Goal: Task Accomplishment & Management: Complete application form

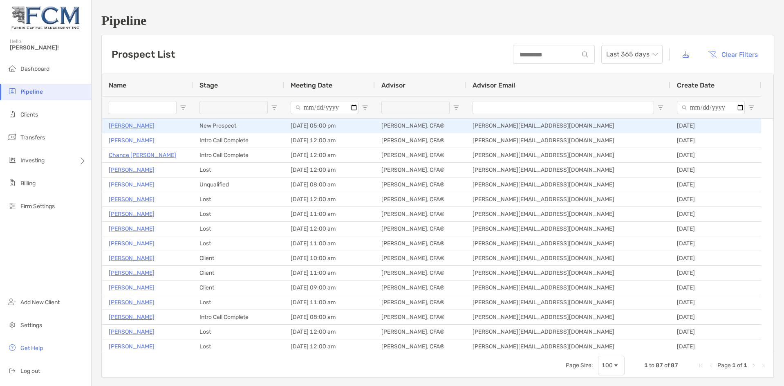
click at [132, 126] on p "[PERSON_NAME]" at bounding box center [132, 126] width 46 height 10
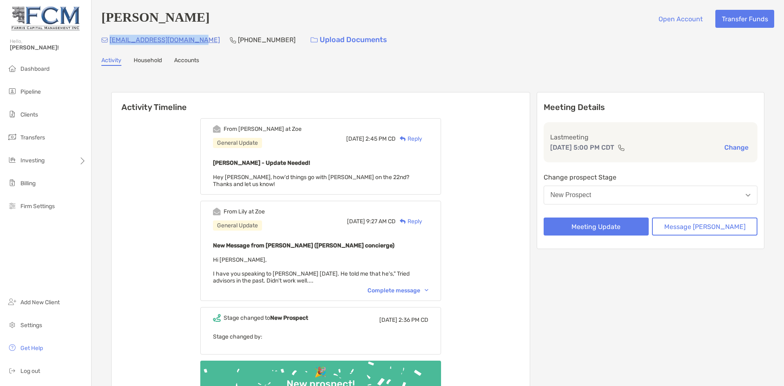
drag, startPoint x: 195, startPoint y: 41, endPoint x: 111, endPoint y: 43, distance: 83.4
click at [111, 43] on div "[EMAIL_ADDRESS][DOMAIN_NAME] [PHONE_NUMBER] Upload Documents" at bounding box center [437, 40] width 673 height 18
copy p "[EMAIL_ADDRESS][DOMAIN_NAME]"
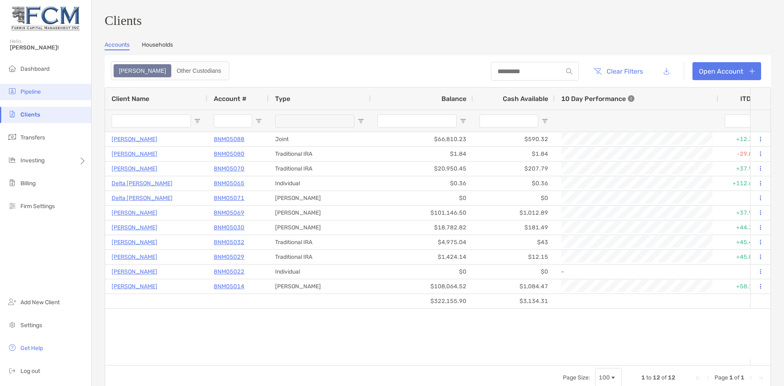
click at [32, 91] on span "Pipeline" at bounding box center [30, 91] width 20 height 7
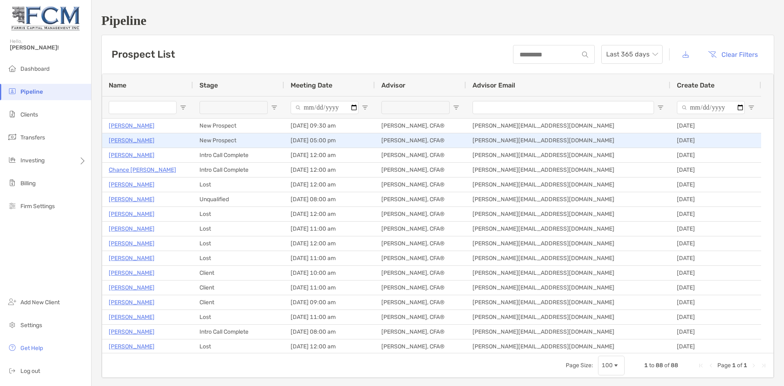
click at [123, 141] on p "[PERSON_NAME]" at bounding box center [132, 140] width 46 height 10
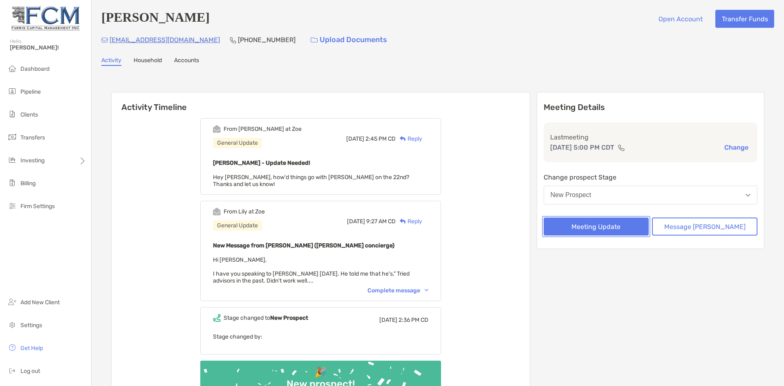
click at [607, 229] on button "Meeting Update" at bounding box center [596, 226] width 105 height 18
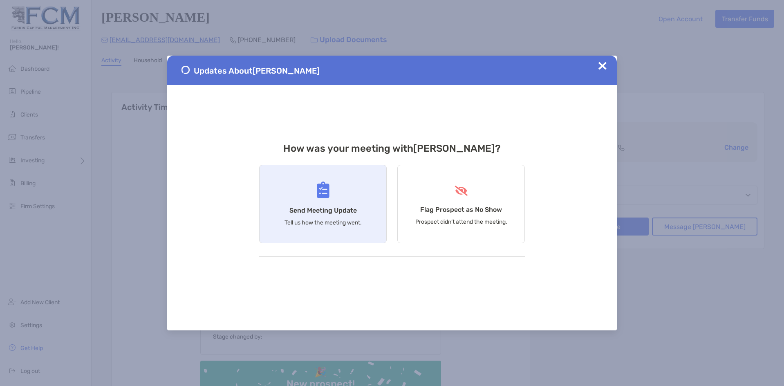
click at [338, 201] on div "Send Meeting Update Tell us how the meeting went." at bounding box center [323, 204] width 128 height 78
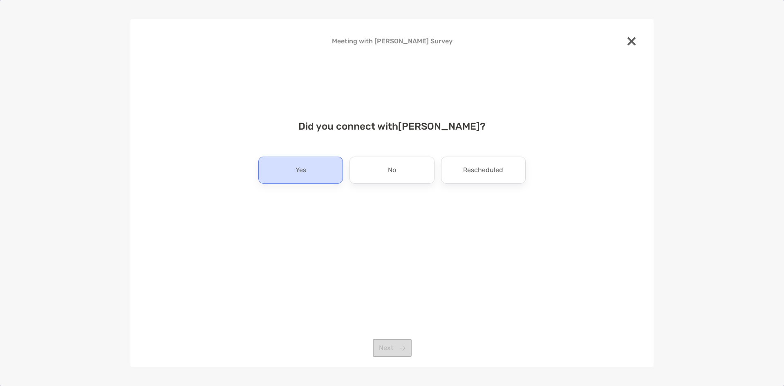
click at [303, 172] on p "Yes" at bounding box center [301, 170] width 11 height 13
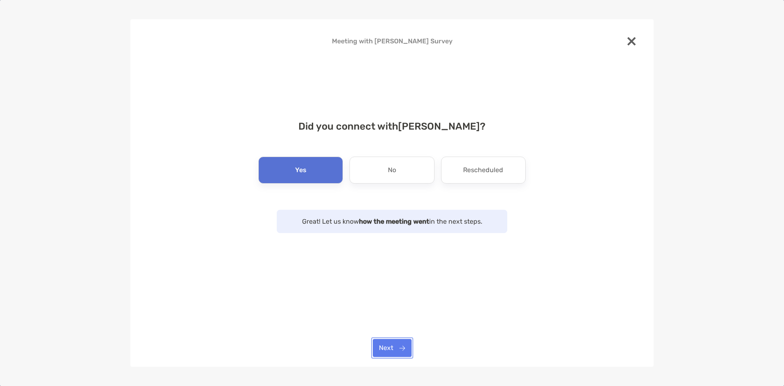
click at [394, 351] on button "Next" at bounding box center [392, 348] width 39 height 18
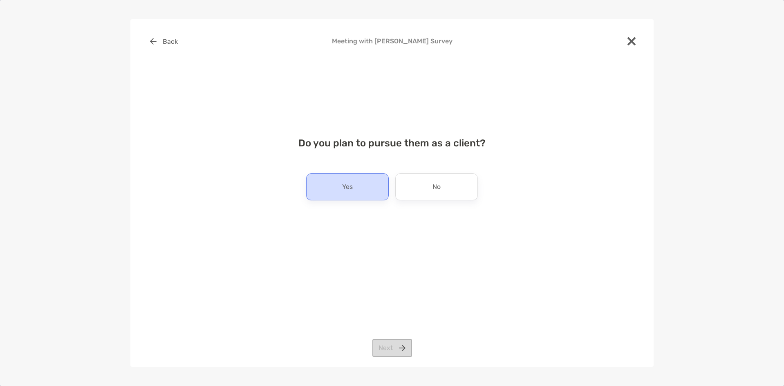
click at [341, 179] on div "Yes" at bounding box center [347, 186] width 83 height 27
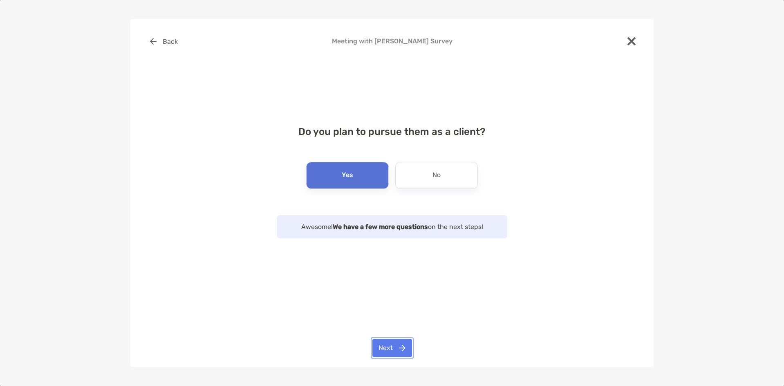
click at [393, 348] on button "Next" at bounding box center [392, 348] width 40 height 18
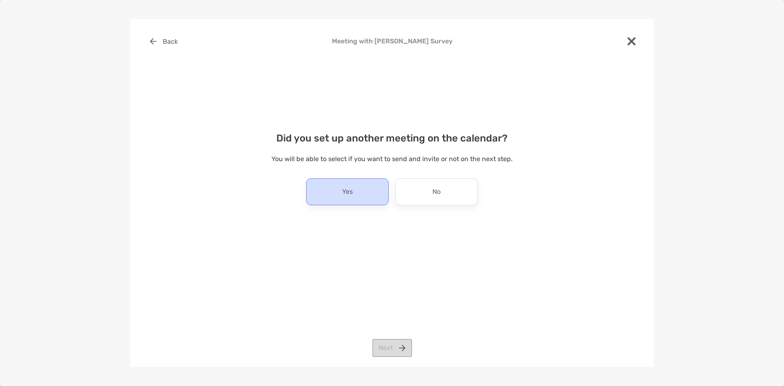
click at [358, 192] on div "Yes" at bounding box center [347, 191] width 83 height 27
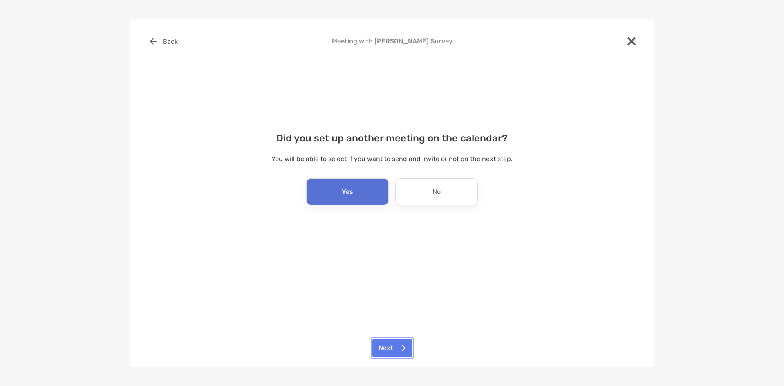
click at [391, 344] on button "Next" at bounding box center [392, 348] width 40 height 18
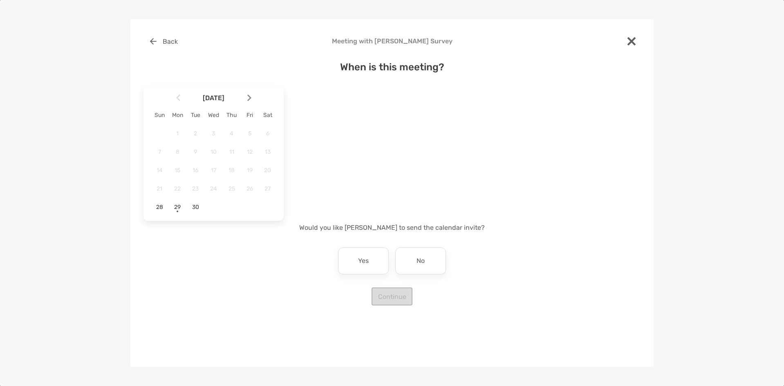
click at [194, 188] on span "23" at bounding box center [195, 188] width 14 height 7
click at [180, 207] on span "29" at bounding box center [177, 207] width 14 height 7
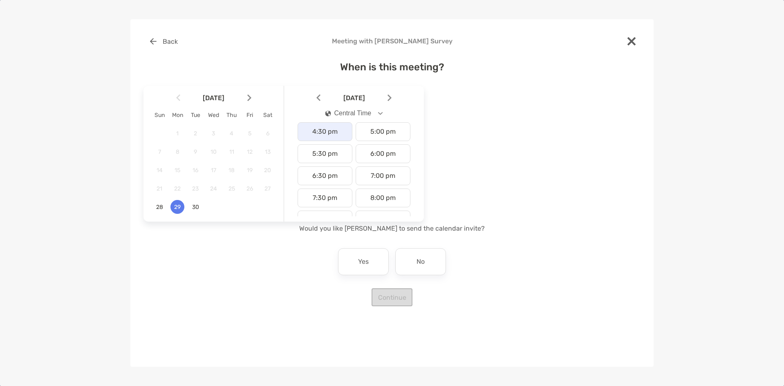
click at [320, 134] on div "4:30 pm" at bounding box center [325, 131] width 55 height 19
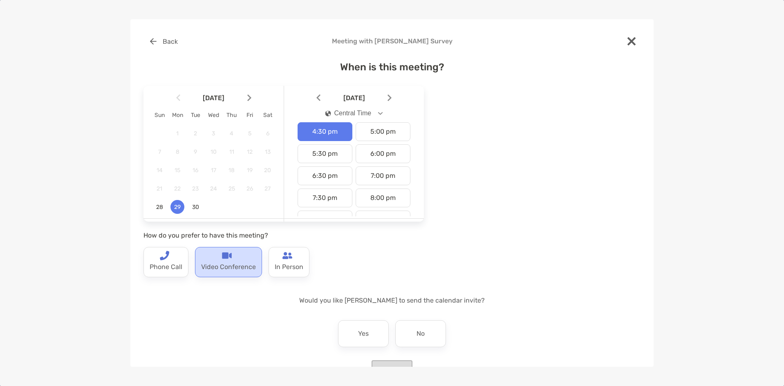
click at [229, 257] on img at bounding box center [227, 256] width 10 height 10
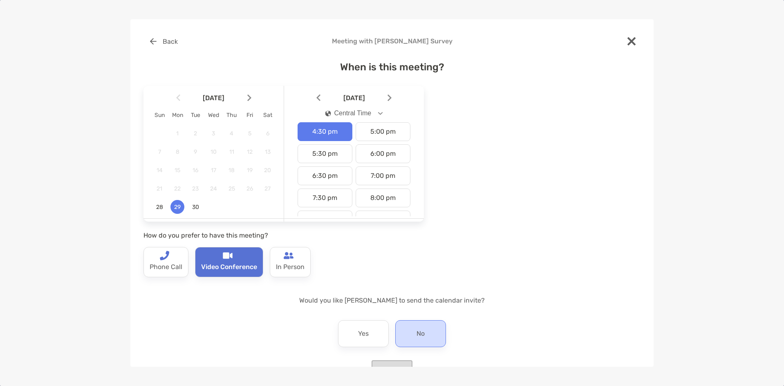
click at [423, 329] on div "No" at bounding box center [420, 333] width 51 height 27
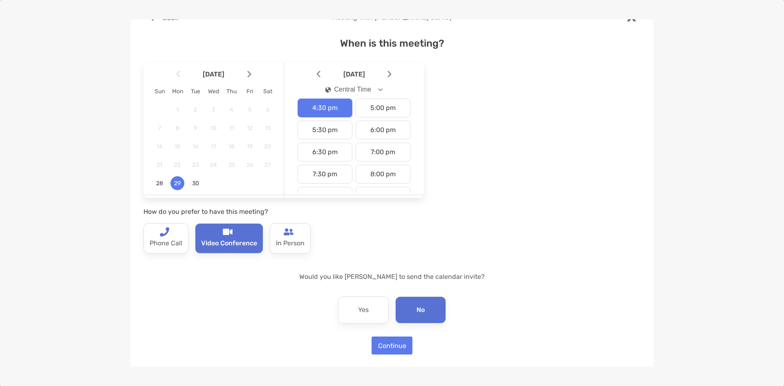
scroll to position [25, 0]
click at [390, 341] on button "Continue" at bounding box center [392, 345] width 41 height 18
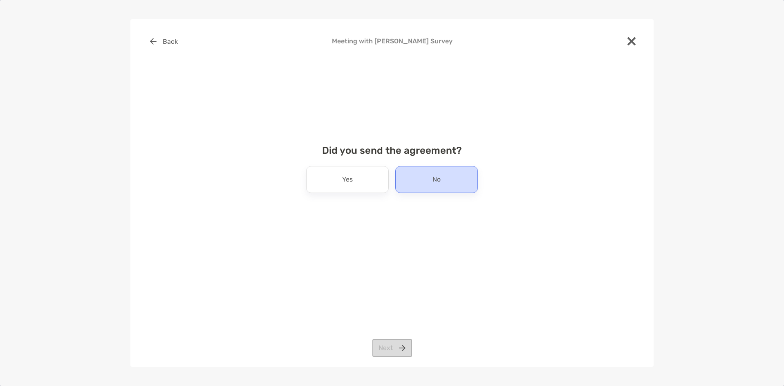
click at [430, 182] on div "No" at bounding box center [436, 179] width 83 height 27
click at [400, 351] on button "Next" at bounding box center [392, 348] width 40 height 18
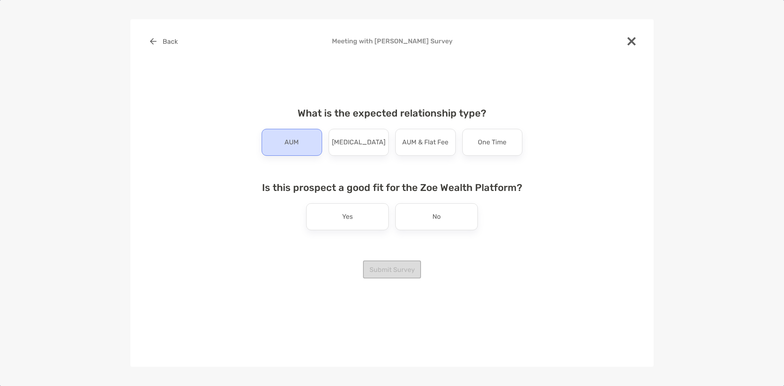
click at [294, 146] on p "AUM" at bounding box center [292, 142] width 14 height 13
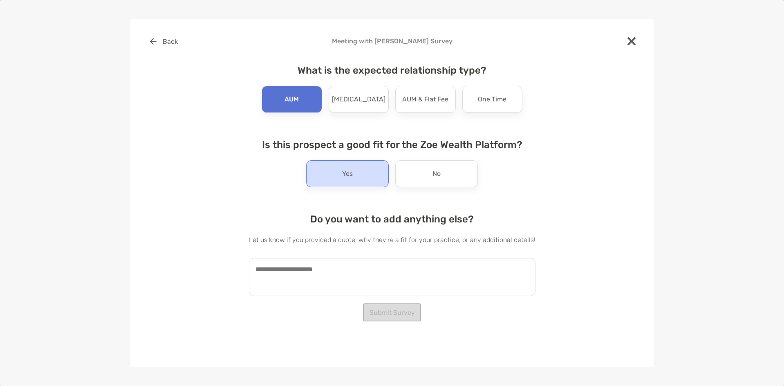
click at [350, 176] on p "Yes" at bounding box center [347, 173] width 11 height 13
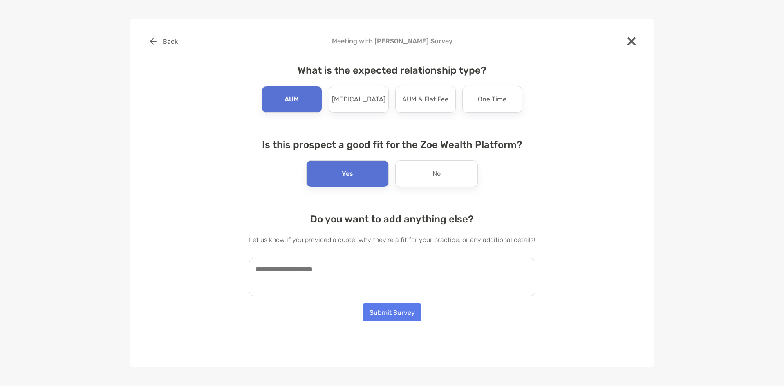
click at [352, 273] on textarea at bounding box center [392, 277] width 287 height 38
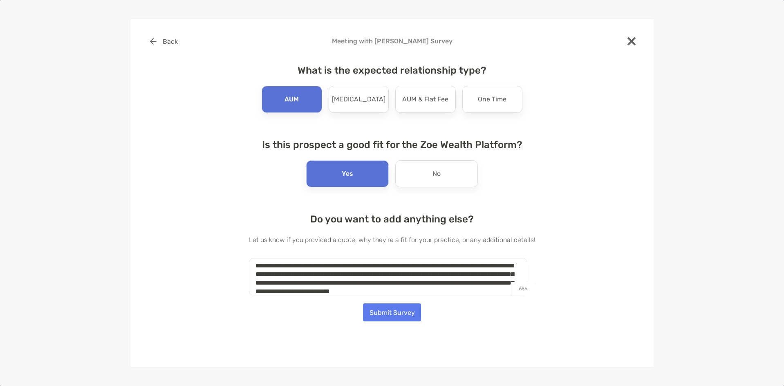
scroll to position [12, 0]
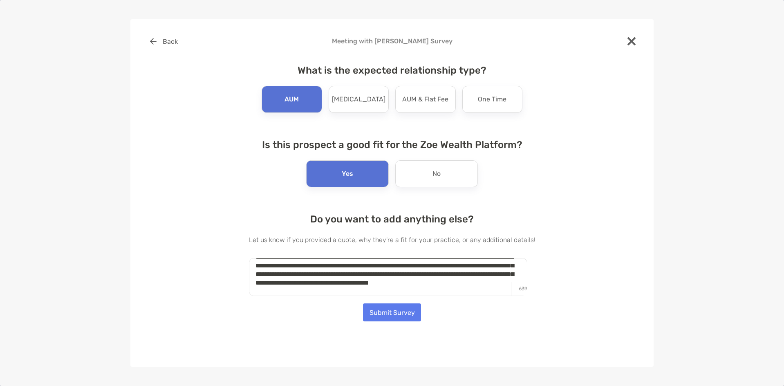
click at [444, 286] on textarea "**********" at bounding box center [388, 277] width 278 height 38
click at [448, 283] on textarea "**********" at bounding box center [388, 277] width 278 height 38
click at [368, 284] on textarea "**********" at bounding box center [388, 277] width 278 height 38
click at [307, 292] on textarea "**********" at bounding box center [388, 277] width 278 height 38
type textarea "**********"
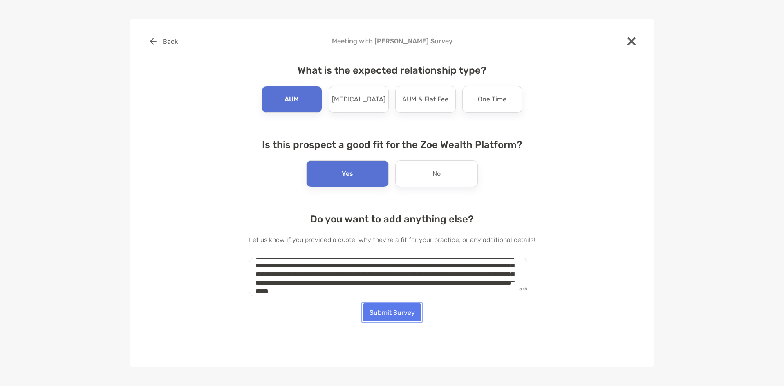
click at [391, 309] on button "Submit Survey" at bounding box center [392, 312] width 58 height 18
